Goal: Information Seeking & Learning: Learn about a topic

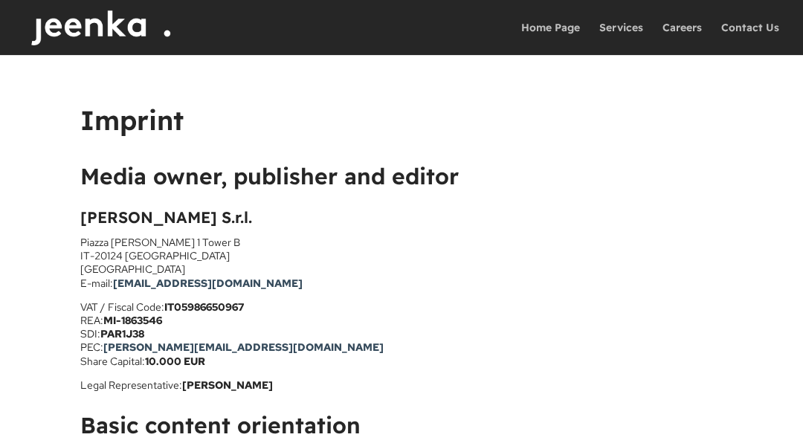
click at [74, 74] on div "Imprint Media owner, publisher and editor Jeenka S.r.l. Piazza Gae Aulenti 1 To…" at bounding box center [401, 366] width 803 height 623
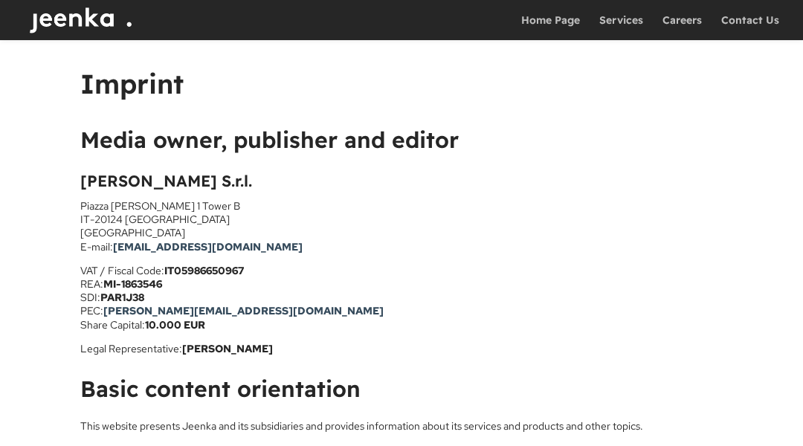
scroll to position [37, 0]
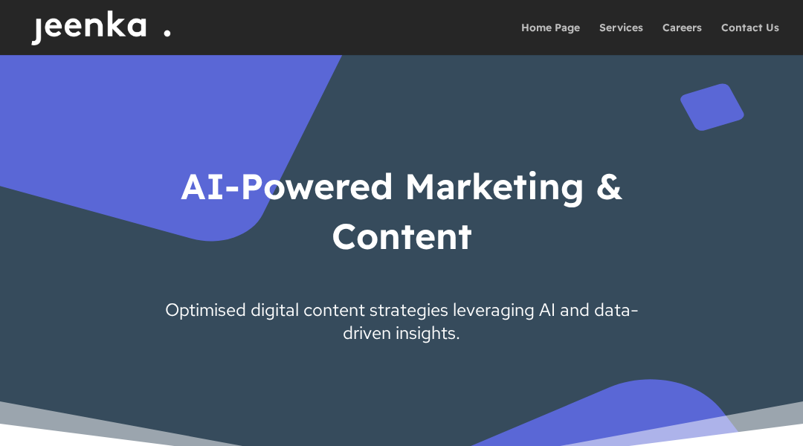
scroll to position [30, 0]
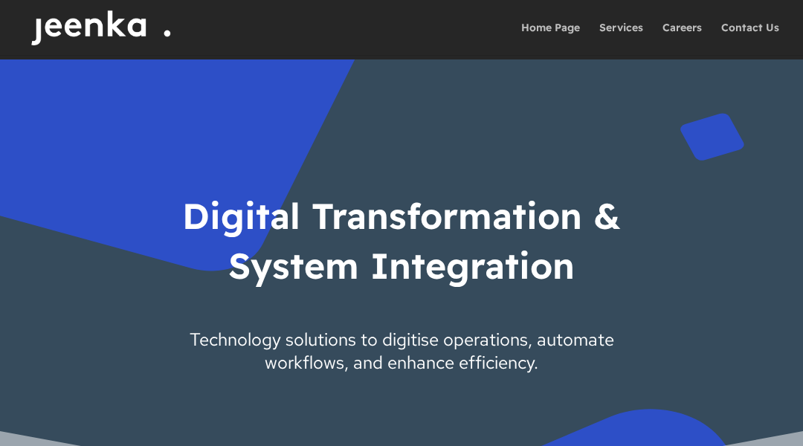
click at [74, 74] on span at bounding box center [401, 283] width 803 height 446
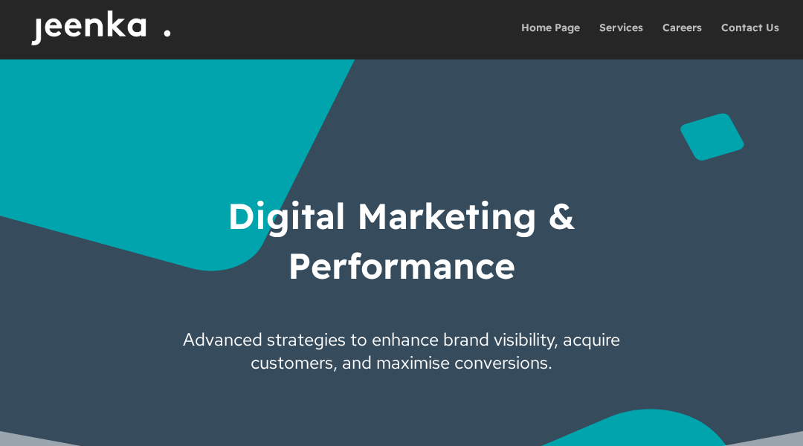
click at [74, 74] on span at bounding box center [401, 283] width 803 height 446
